Goal: Transaction & Acquisition: Book appointment/travel/reservation

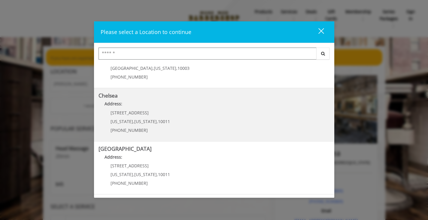
scroll to position [29, 0]
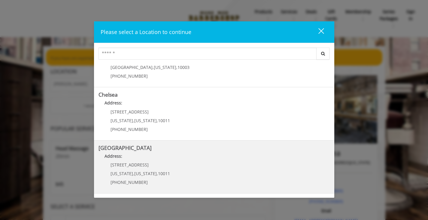
click at [156, 166] on p "[STREET_ADDRESS]" at bounding box center [140, 164] width 59 height 5
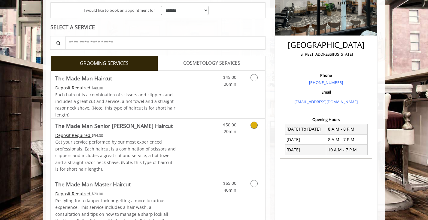
scroll to position [117, 0]
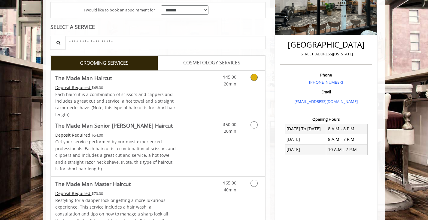
click at [254, 101] on div "$45.00 20min" at bounding box center [239, 94] width 54 height 47
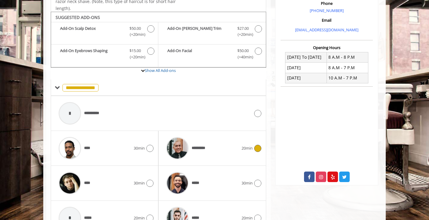
scroll to position [200, 0]
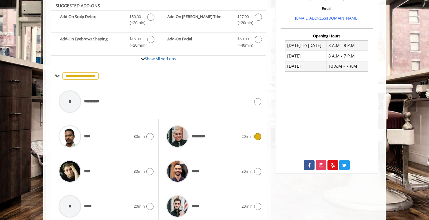
click at [254, 137] on icon at bounding box center [257, 136] width 7 height 7
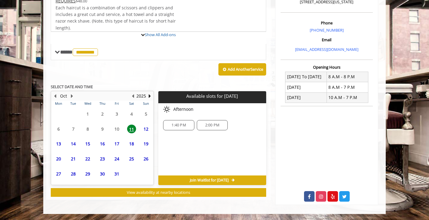
scroll to position [218, 0]
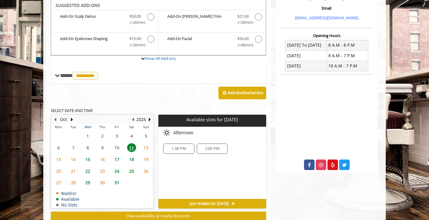
click at [87, 170] on span "22" at bounding box center [87, 170] width 9 height 9
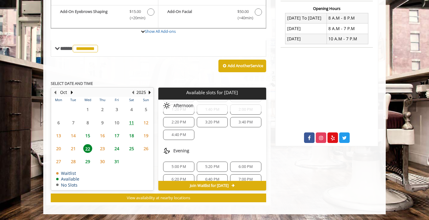
scroll to position [46, 0]
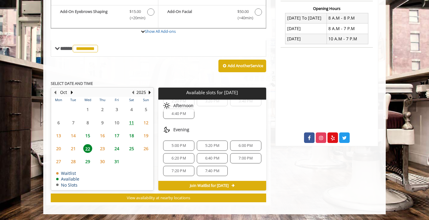
click at [117, 147] on span "24" at bounding box center [116, 148] width 9 height 9
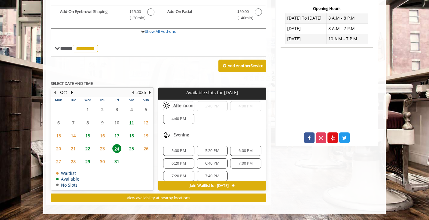
scroll to position [111, 0]
click at [187, 151] on span "5:00 PM" at bounding box center [179, 149] width 26 height 5
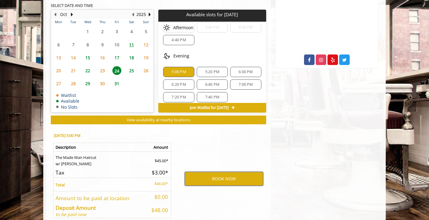
scroll to position [304, 0]
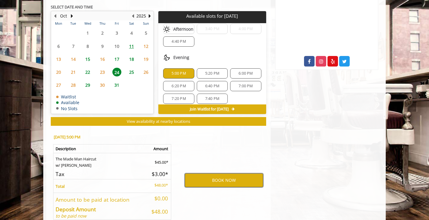
click at [197, 175] on button "BOOK NOW" at bounding box center [224, 180] width 78 height 14
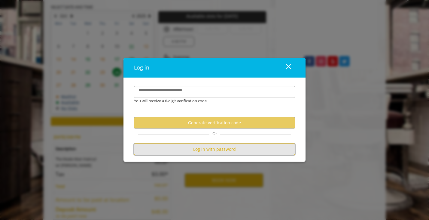
click at [199, 145] on button "Log in with password" at bounding box center [214, 149] width 161 height 12
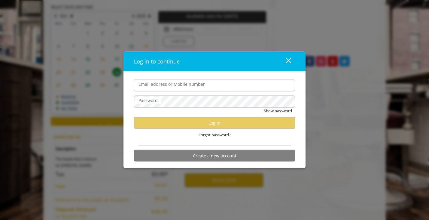
type input "**********"
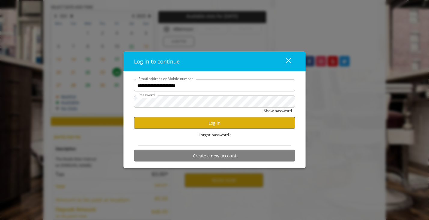
scroll to position [0, 0]
click at [186, 126] on button "Log in" at bounding box center [214, 123] width 161 height 12
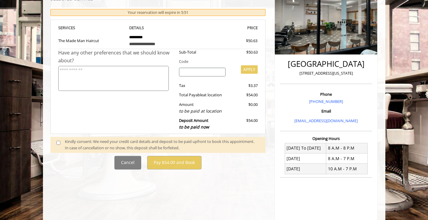
scroll to position [97, 0]
click at [110, 145] on div "Kindly consent: We need your credit card details and deposit to be paid upfront…" at bounding box center [162, 145] width 195 height 13
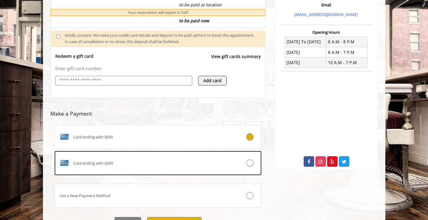
scroll to position [228, 0]
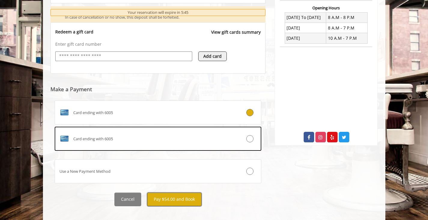
click at [181, 202] on button "Pay $54.00 and Book" at bounding box center [174, 199] width 54 height 14
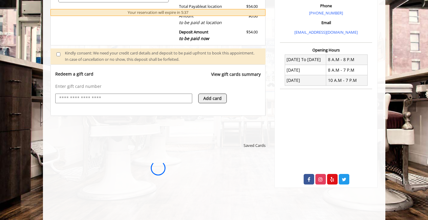
scroll to position [0, 0]
